Goal: Task Accomplishment & Management: Manage account settings

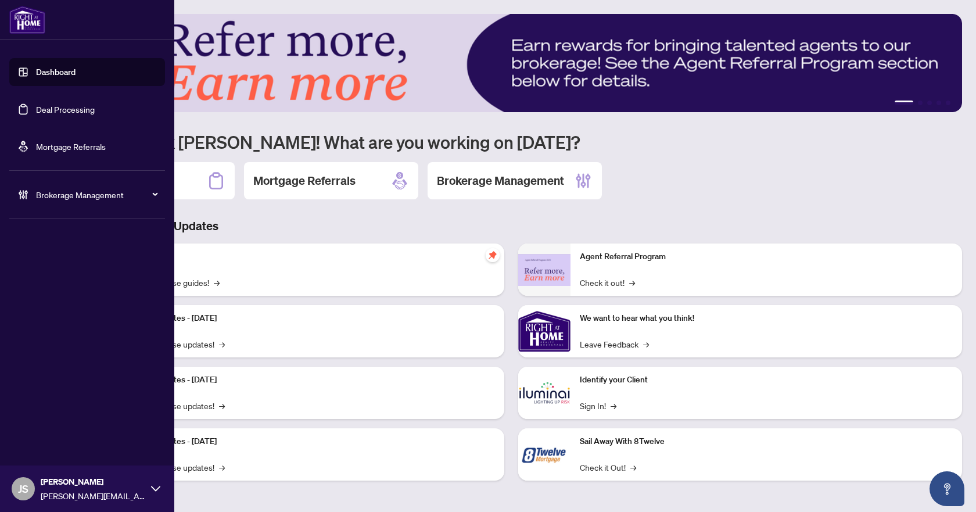
click at [51, 107] on link "Deal Processing" at bounding box center [65, 109] width 59 height 10
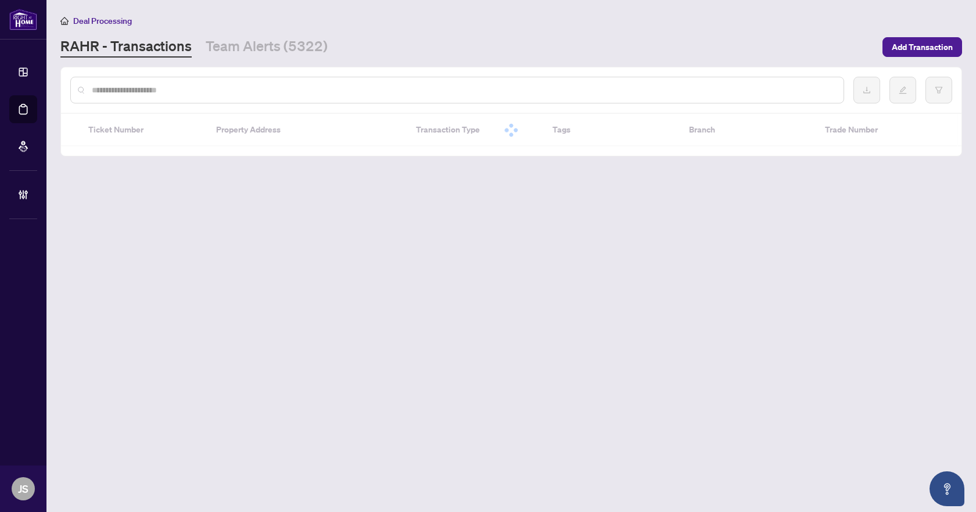
click at [293, 84] on input "text" at bounding box center [463, 90] width 742 height 13
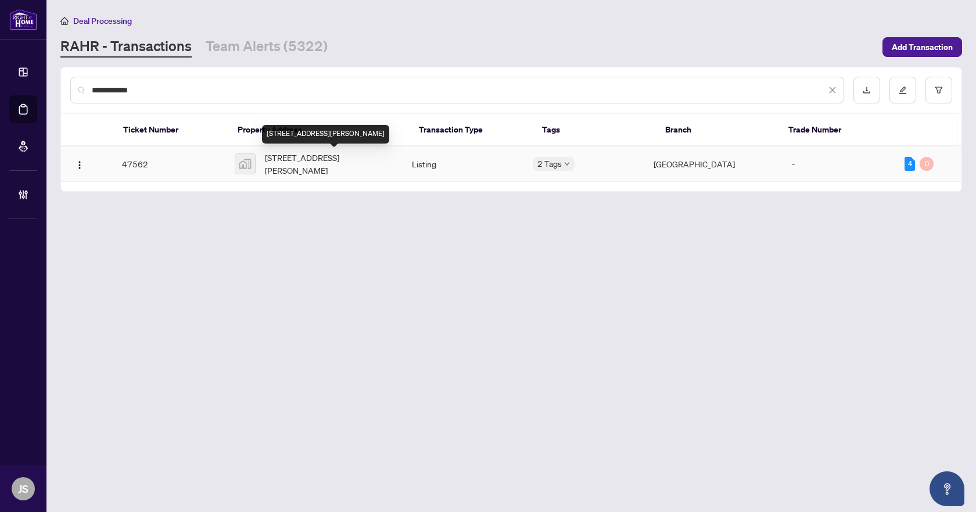
type input "**********"
click at [323, 156] on span "[STREET_ADDRESS][PERSON_NAME]" at bounding box center [329, 164] width 128 height 26
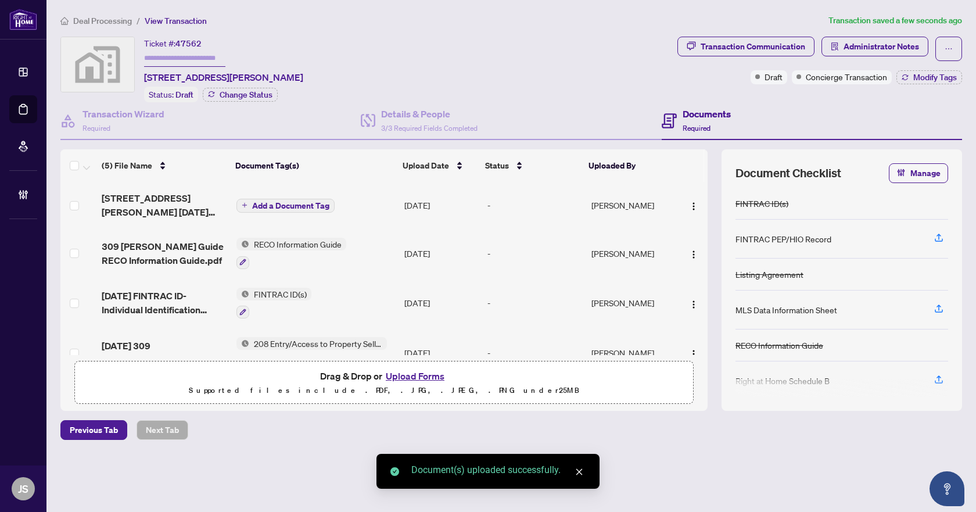
click at [290, 203] on span "Add a Document Tag" at bounding box center [290, 206] width 77 height 8
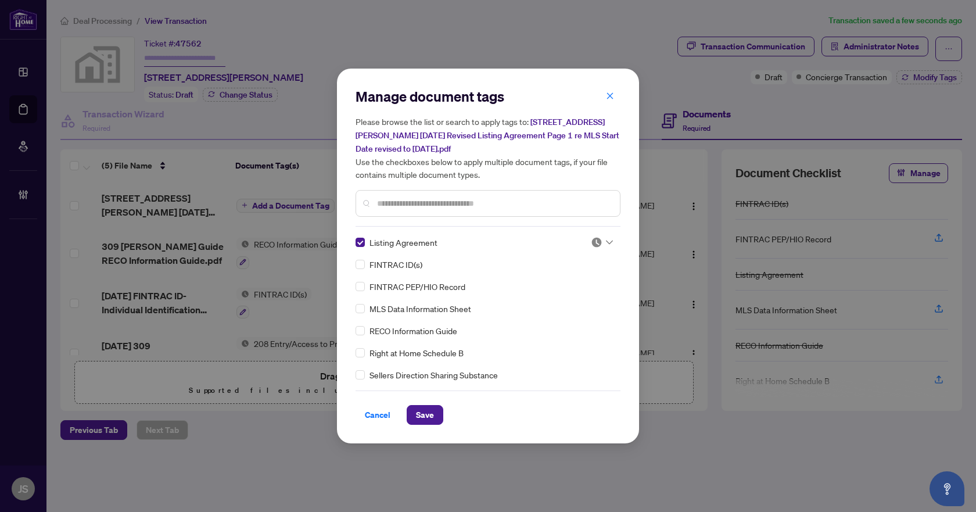
click at [409, 198] on input "text" at bounding box center [493, 203] width 233 height 13
type input "*"
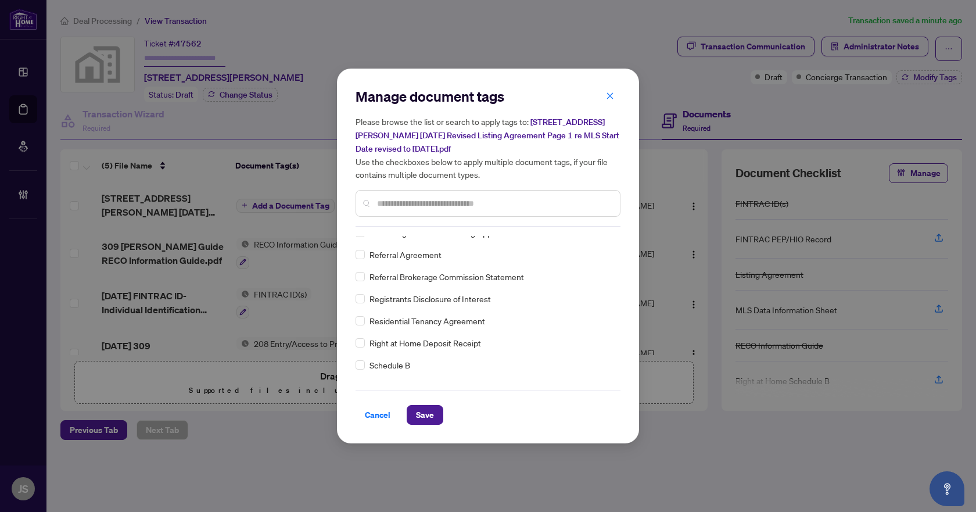
scroll to position [2291, 0]
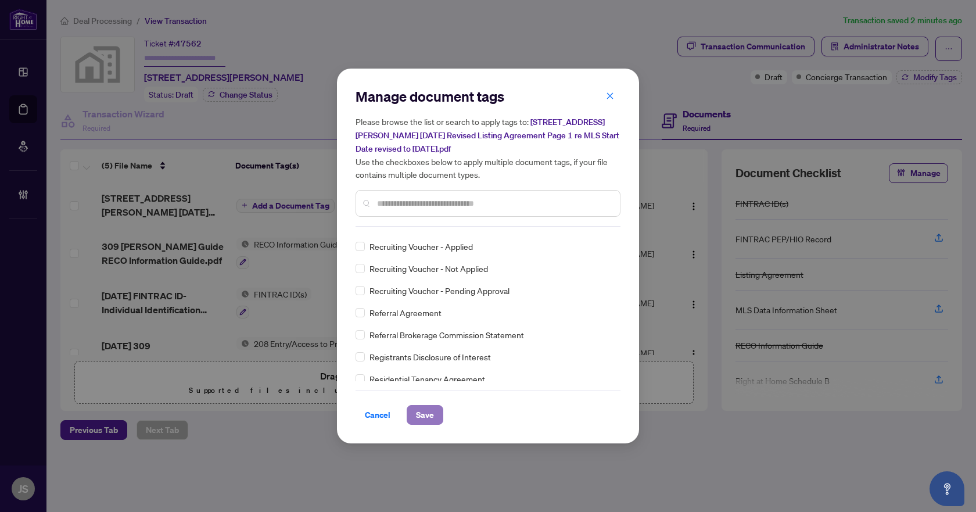
click at [438, 413] on button "Save" at bounding box center [424, 415] width 37 height 20
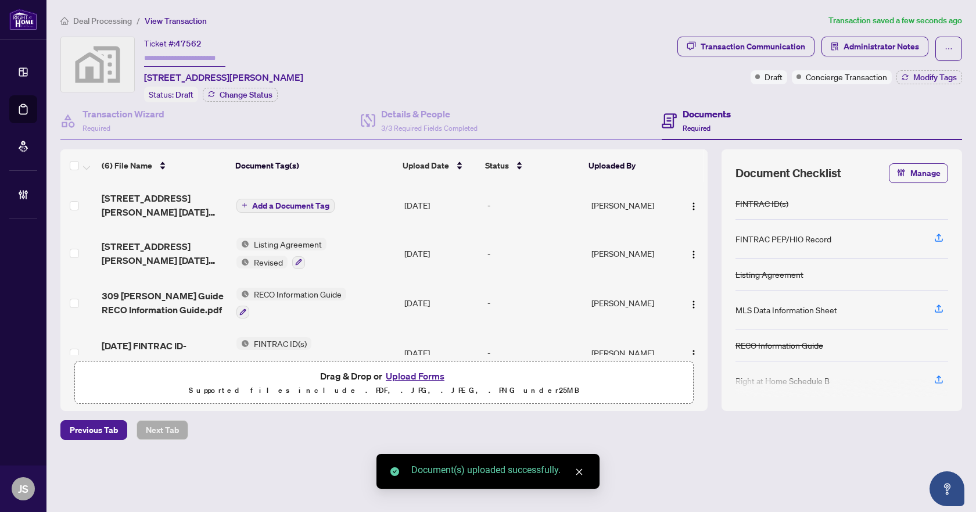
click at [286, 202] on span "Add a Document Tag" at bounding box center [290, 206] width 77 height 8
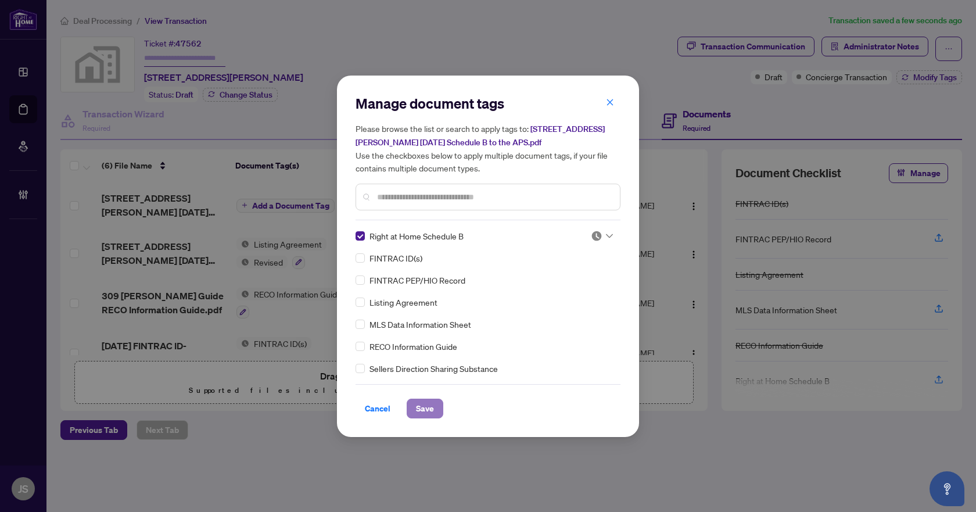
click at [427, 410] on span "Save" at bounding box center [425, 408] width 18 height 19
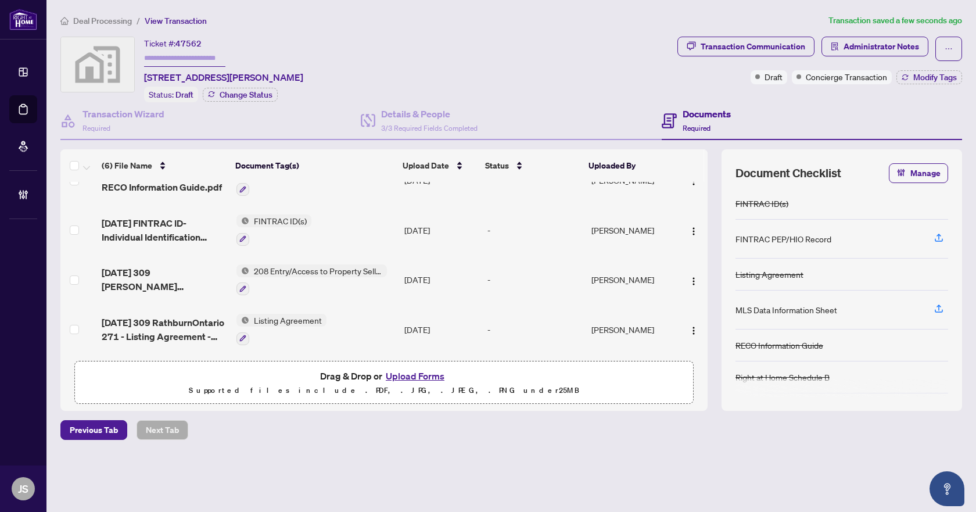
scroll to position [0, 0]
